Goal: Information Seeking & Learning: Compare options

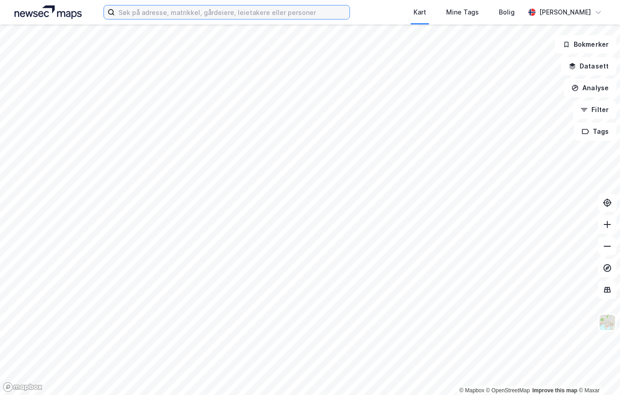
click at [173, 10] on input at bounding box center [232, 12] width 235 height 14
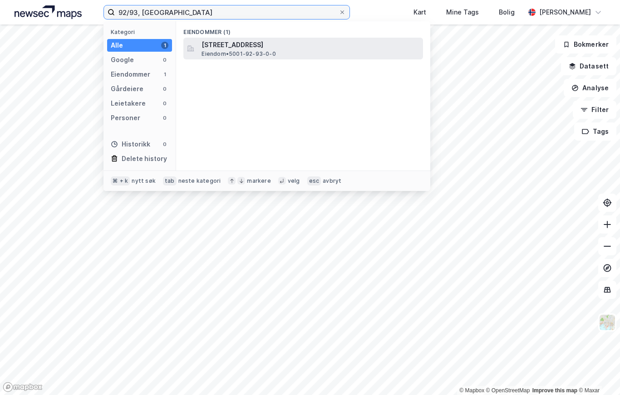
type input "92/93, [GEOGRAPHIC_DATA]"
click at [265, 48] on span "[STREET_ADDRESS]" at bounding box center [310, 44] width 218 height 11
